Goal: Transaction & Acquisition: Download file/media

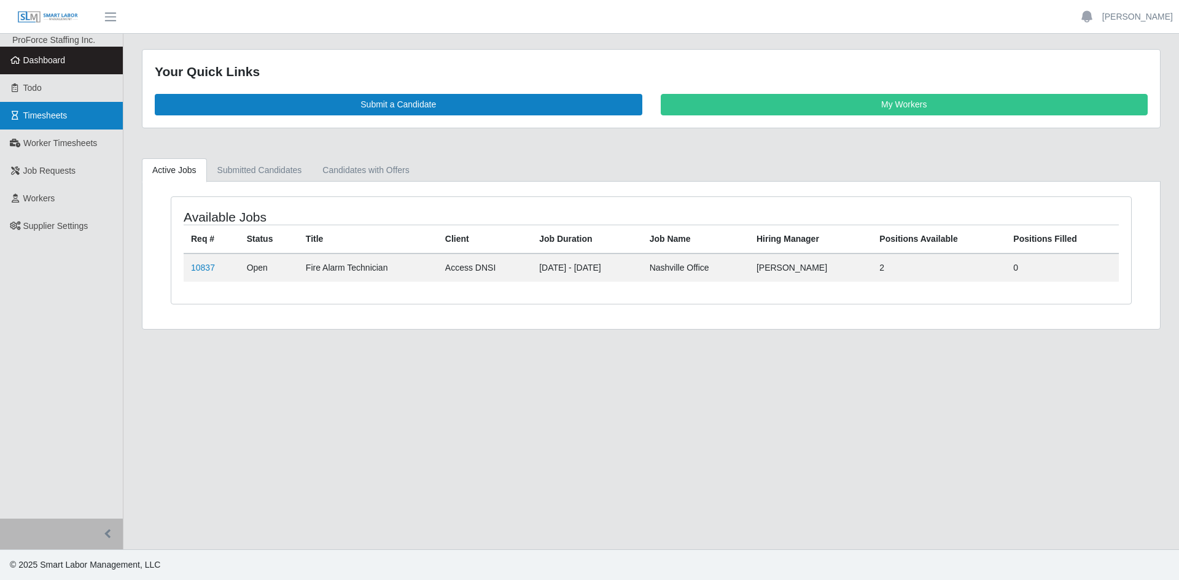
click at [58, 119] on span "Timesheets" at bounding box center [45, 116] width 44 height 10
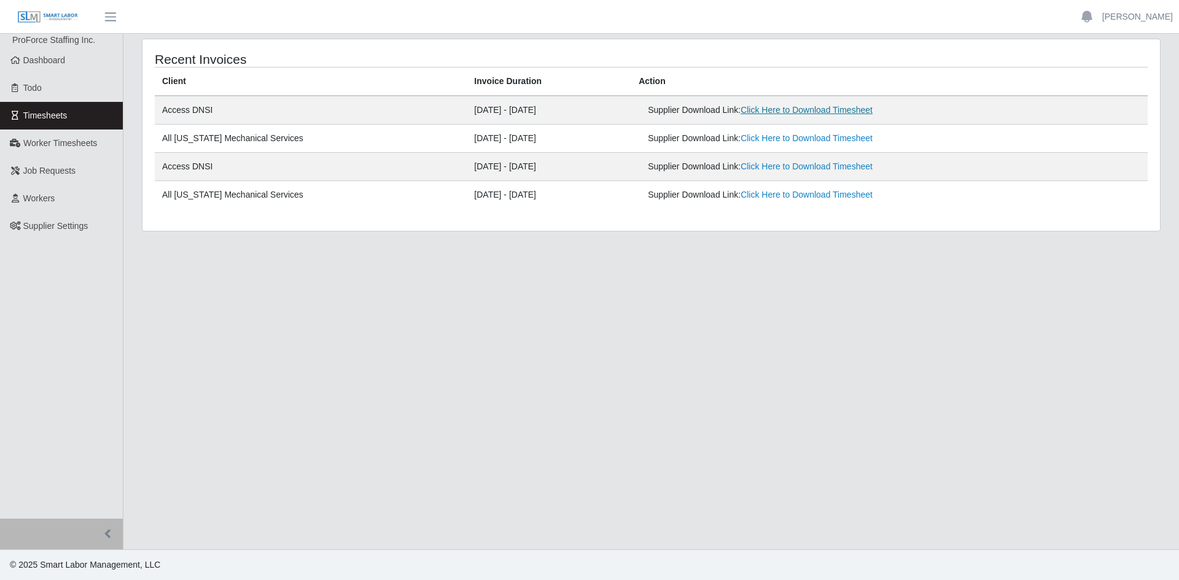
click at [778, 112] on link "Click Here to Download Timesheet" at bounding box center [807, 110] width 132 height 10
click at [894, 435] on main "Recent Invoices Client Invoice Duration Action Access DNSI [DATE] - [DATE] Supp…" at bounding box center [651, 292] width 1056 height 516
